Goal: Obtain resource: Download file/media

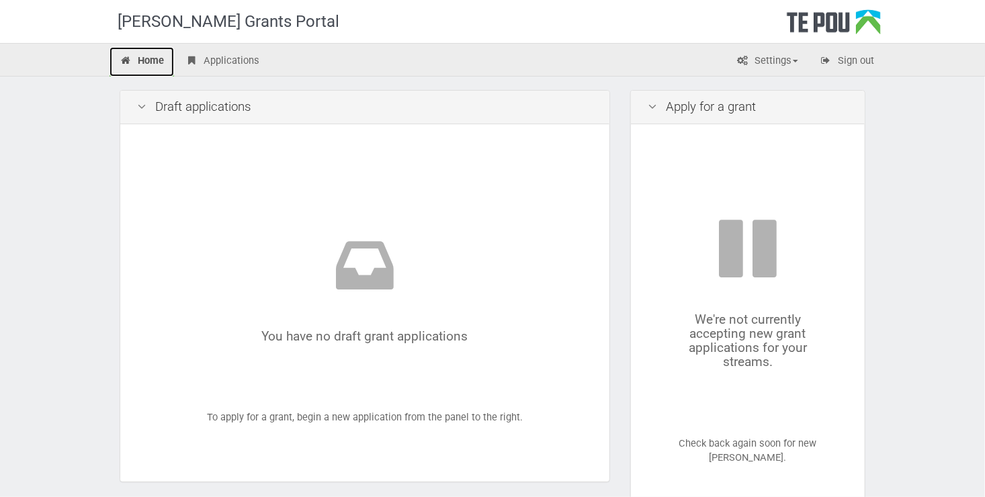
click at [155, 67] on link "Home" at bounding box center [142, 62] width 64 height 30
click at [230, 60] on link "Applications" at bounding box center [222, 62] width 94 height 30
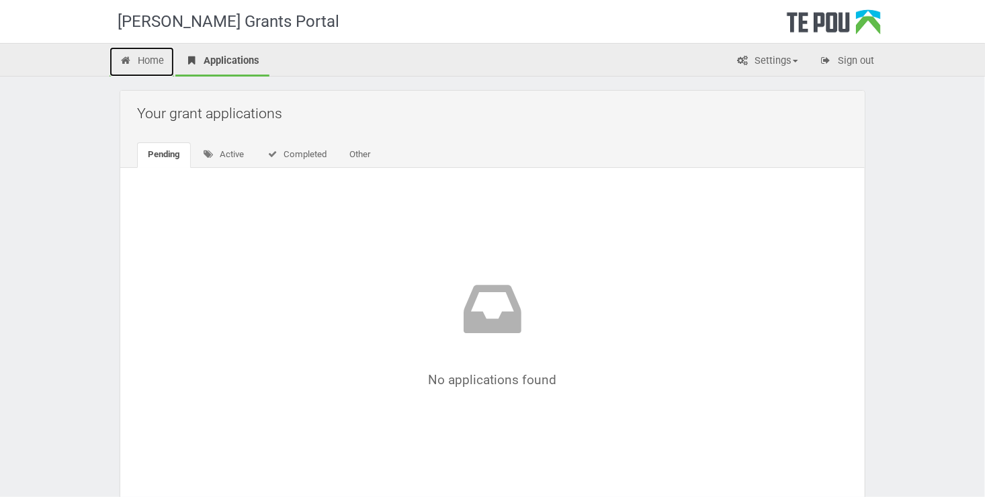
click at [153, 61] on link "Home" at bounding box center [142, 62] width 64 height 30
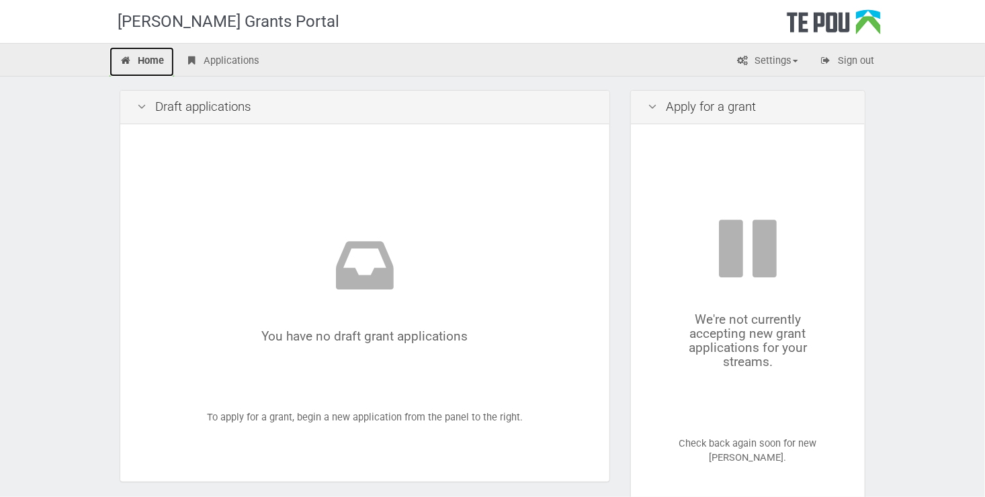
click at [157, 56] on link "Home" at bounding box center [142, 62] width 64 height 30
click at [224, 60] on link "Applications" at bounding box center [222, 62] width 94 height 30
click at [146, 59] on link "Home" at bounding box center [142, 62] width 64 height 30
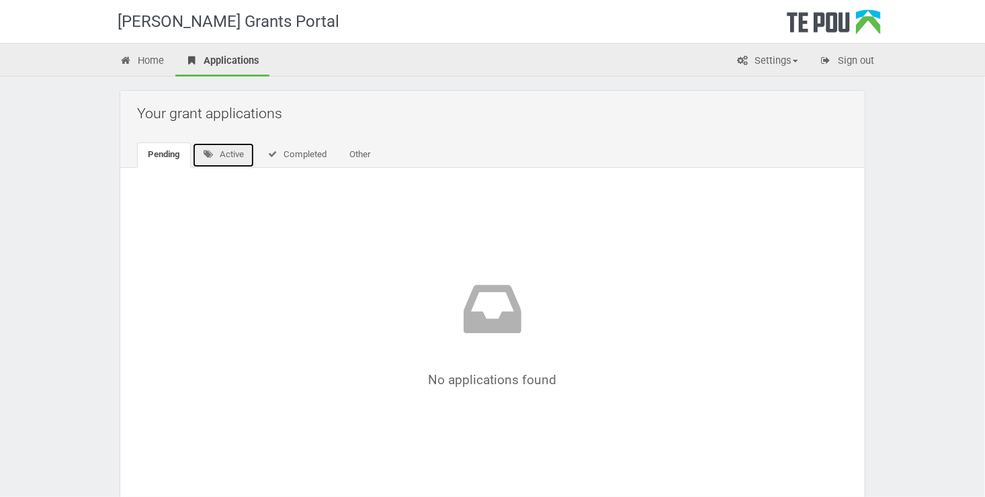
click at [225, 150] on link "Active" at bounding box center [223, 155] width 62 height 26
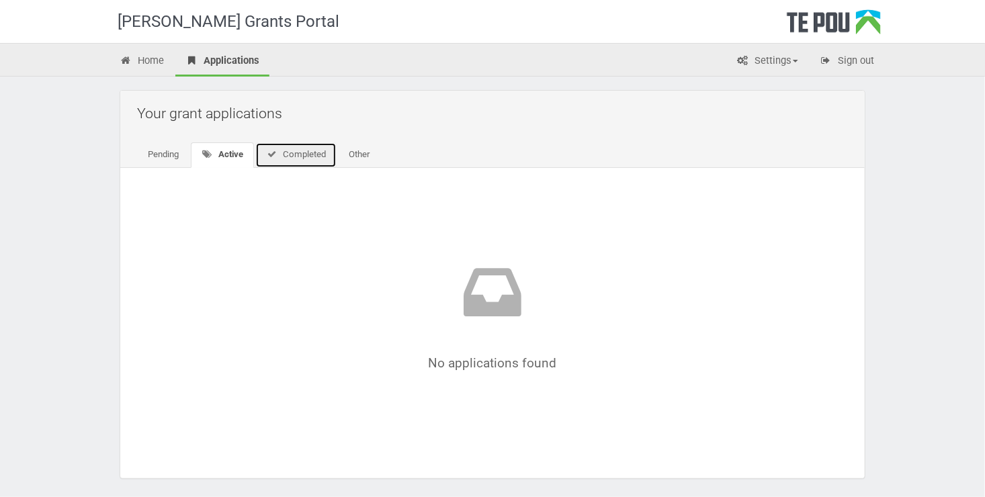
click at [299, 154] on link "Completed" at bounding box center [295, 155] width 81 height 26
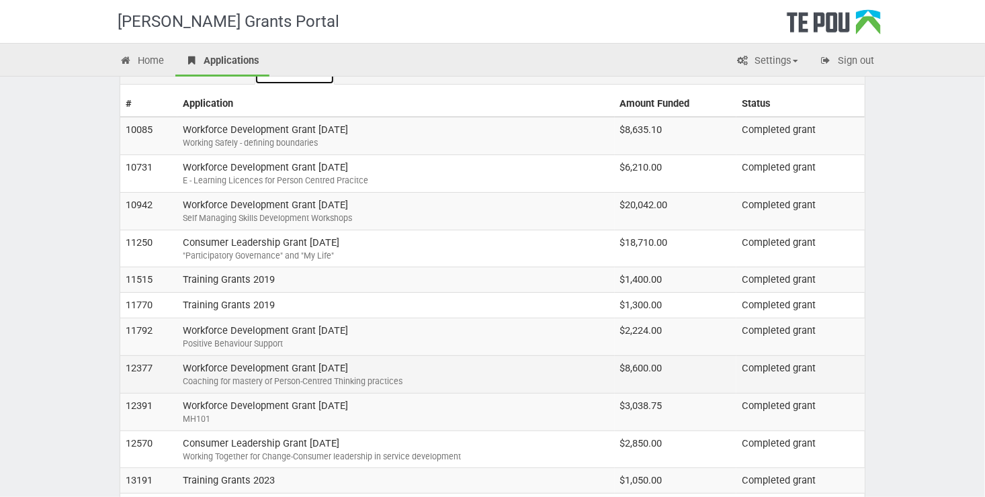
scroll to position [199, 0]
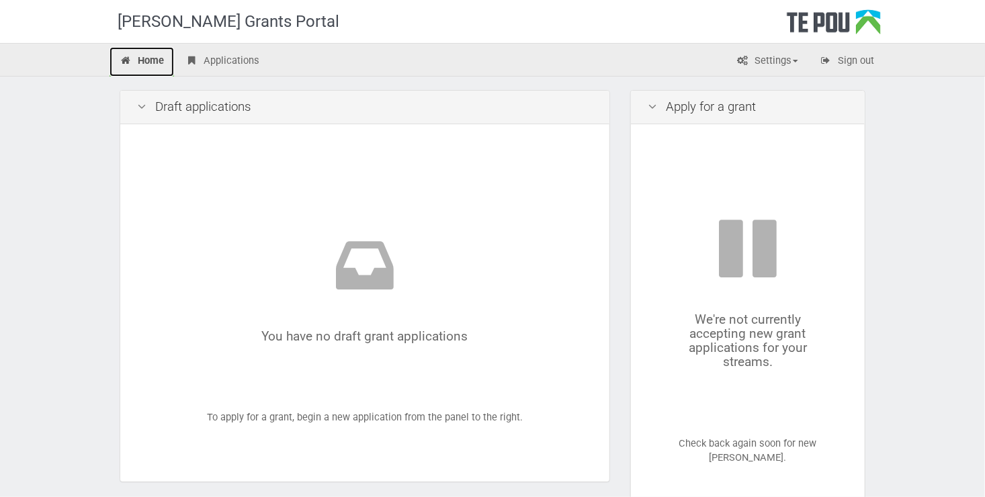
click at [146, 59] on link "Home" at bounding box center [142, 62] width 64 height 30
click at [237, 59] on link "Applications" at bounding box center [222, 62] width 94 height 30
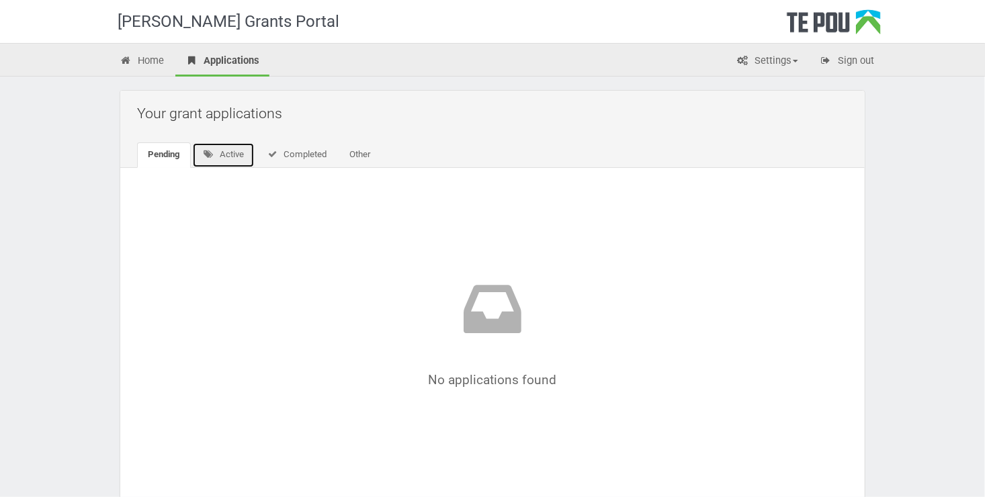
click at [226, 156] on link "Active" at bounding box center [223, 155] width 62 height 26
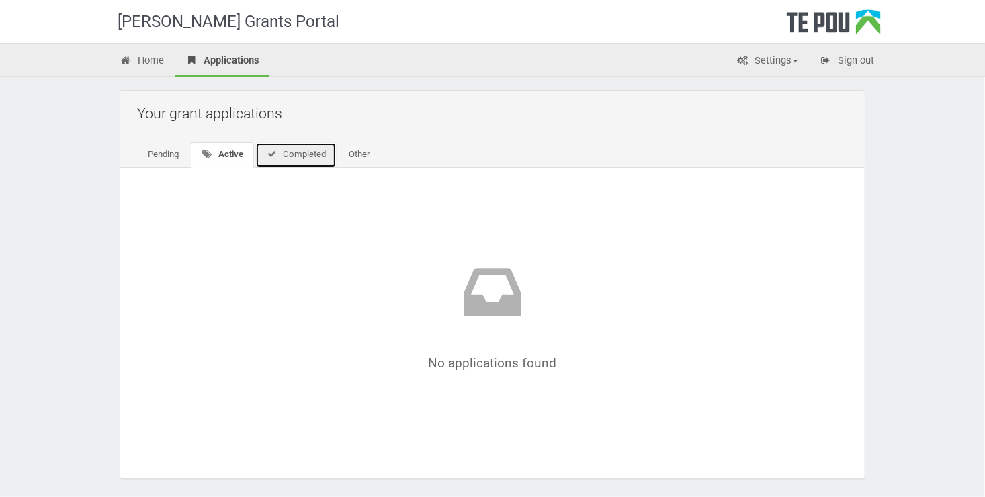
click at [306, 156] on link "Completed" at bounding box center [295, 155] width 81 height 26
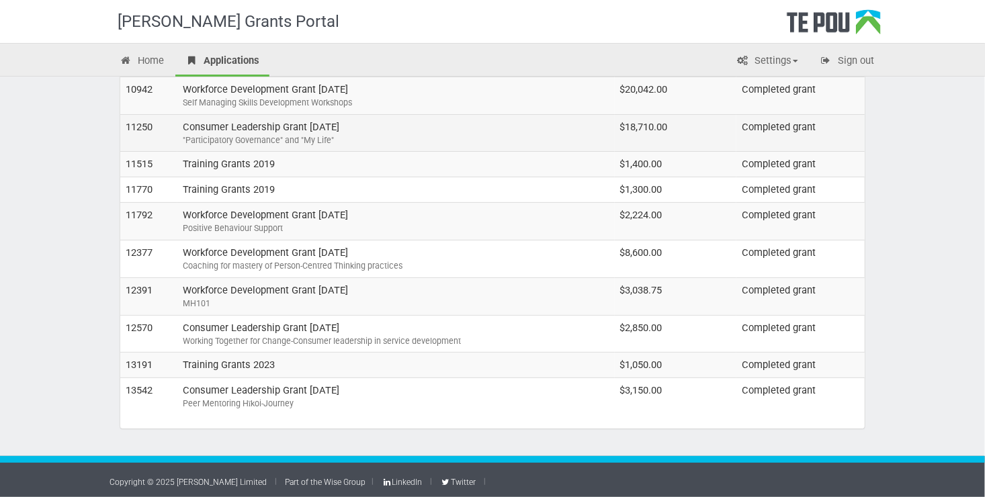
scroll to position [199, 0]
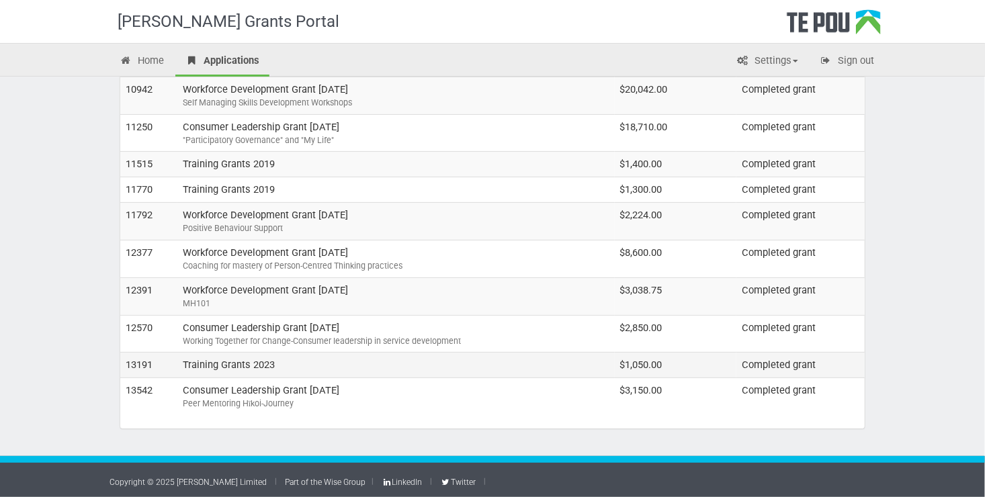
click at [251, 361] on td "Training Grants 2023" at bounding box center [395, 366] width 437 height 26
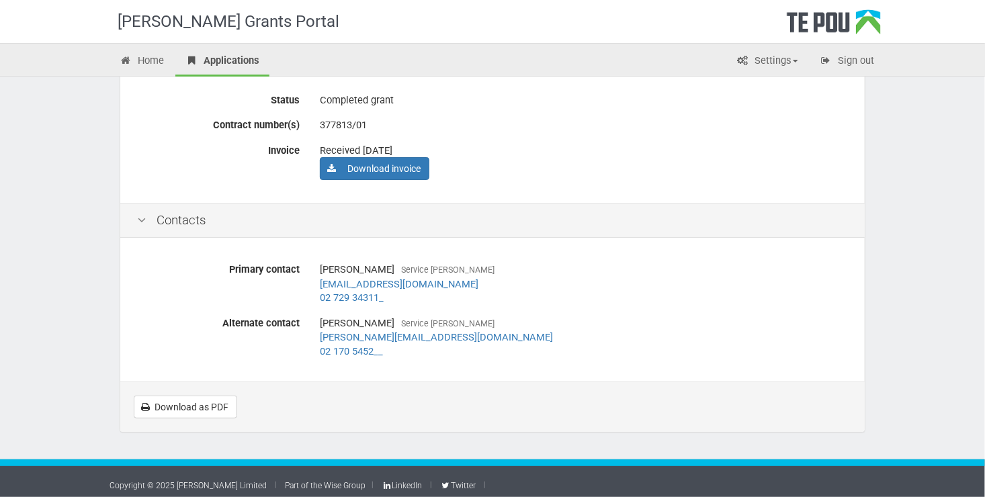
scroll to position [111, 0]
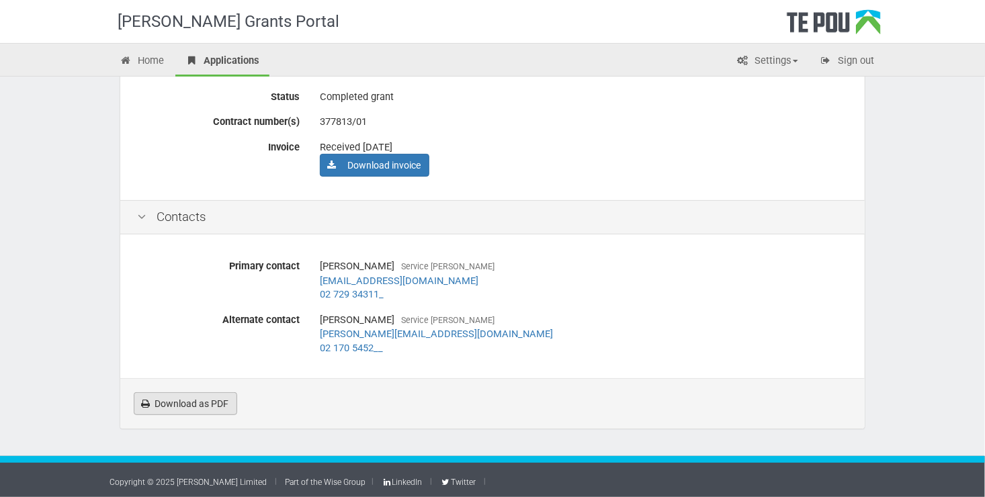
click at [177, 400] on link "Download as PDF" at bounding box center [185, 403] width 103 height 23
click at [369, 168] on link "Download invoice" at bounding box center [375, 165] width 110 height 23
click at [193, 400] on link "Download as PDF" at bounding box center [185, 403] width 103 height 23
